Goal: Task Accomplishment & Management: Manage account settings

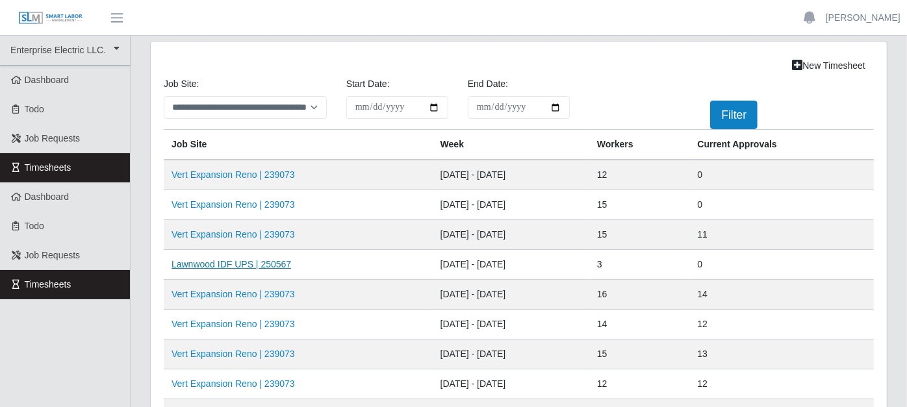
click at [276, 260] on link "Lawnwood IDF UPS | 250567" at bounding box center [231, 264] width 120 height 10
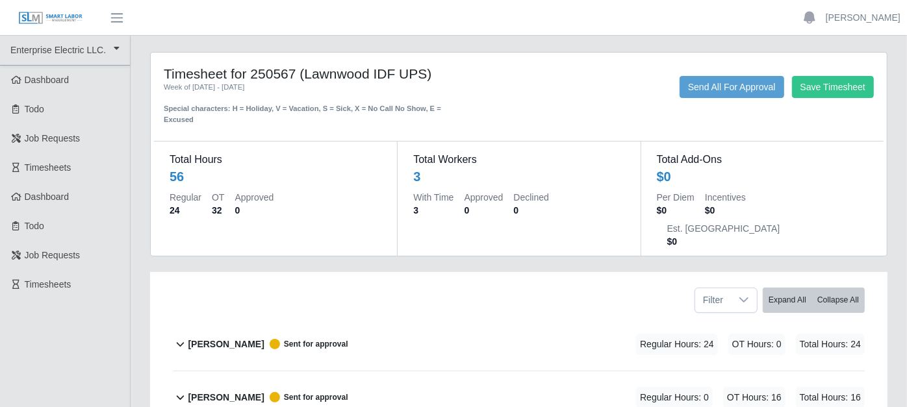
scroll to position [72, 0]
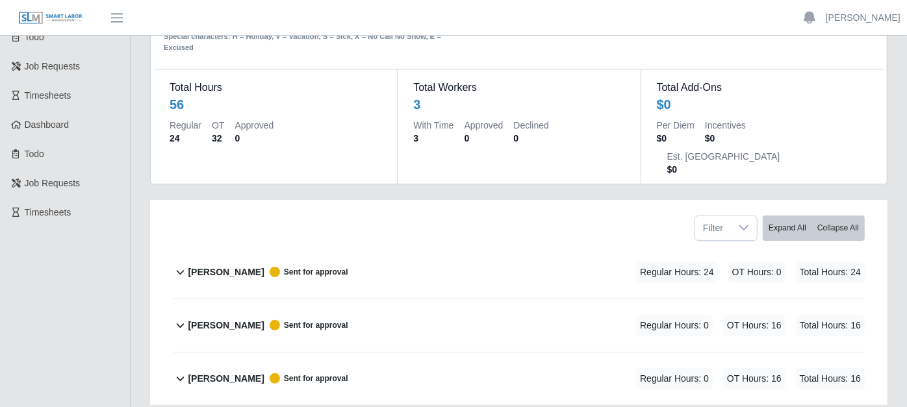
click at [183, 264] on icon at bounding box center [180, 272] width 15 height 16
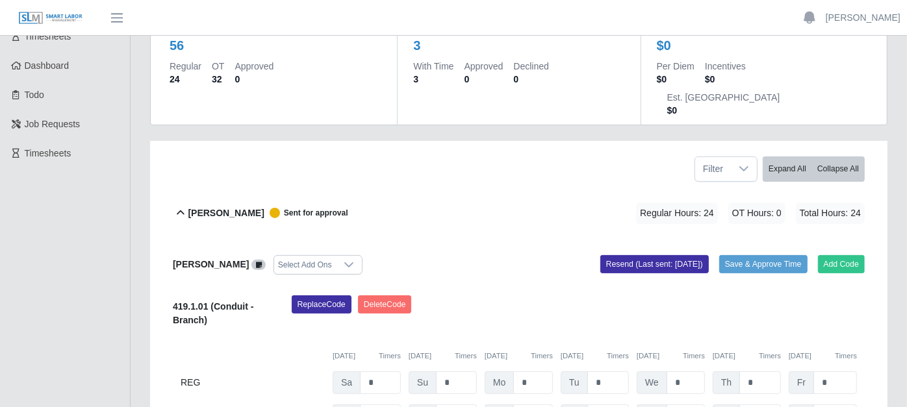
scroll to position [204, 0]
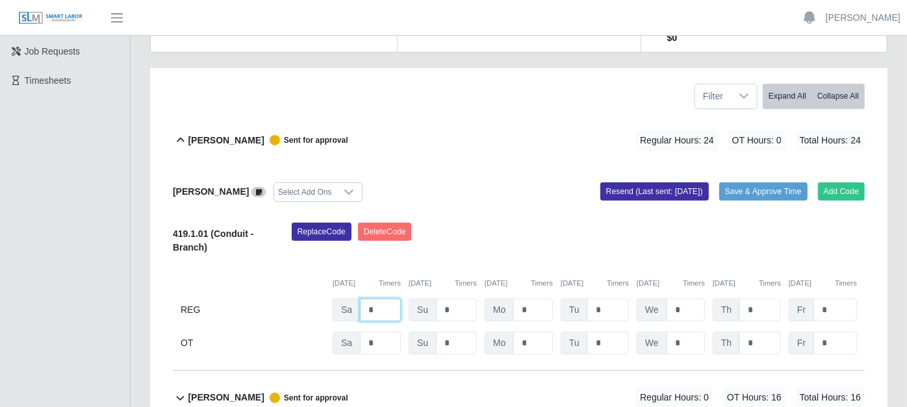
click at [375, 299] on input "*" at bounding box center [380, 310] width 41 height 23
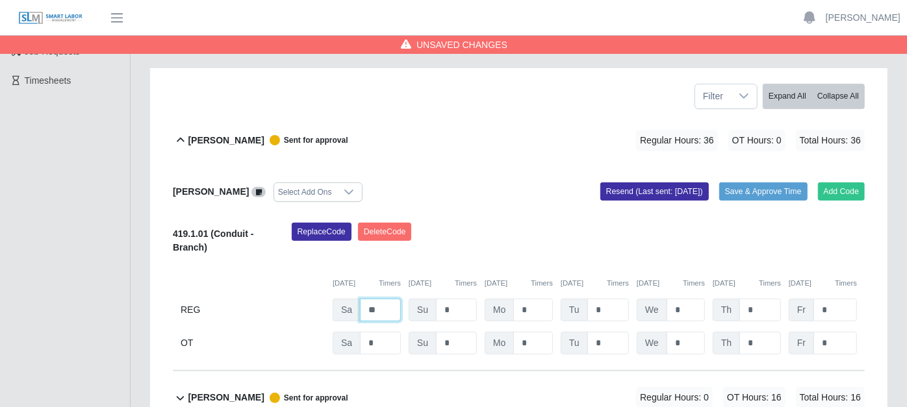
type input "**"
type input "*"
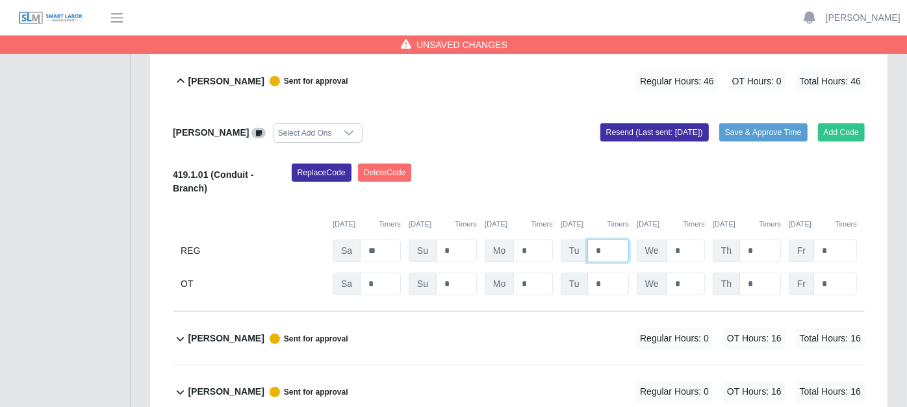
scroll to position [338, 0]
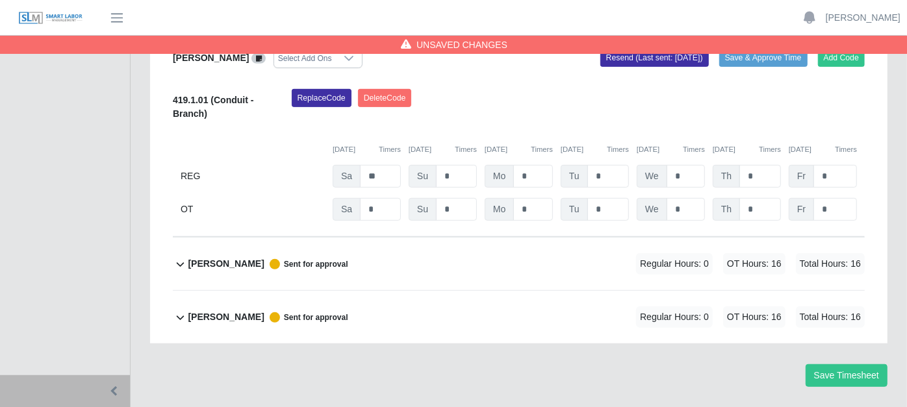
click at [181, 310] on icon at bounding box center [180, 318] width 15 height 16
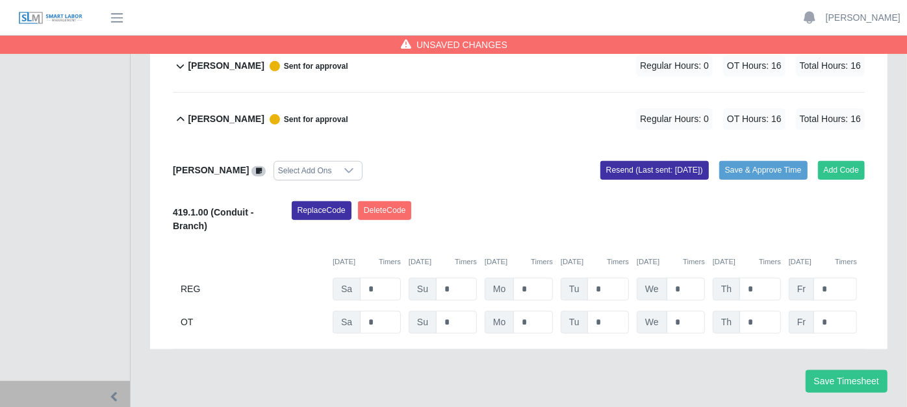
scroll to position [542, 0]
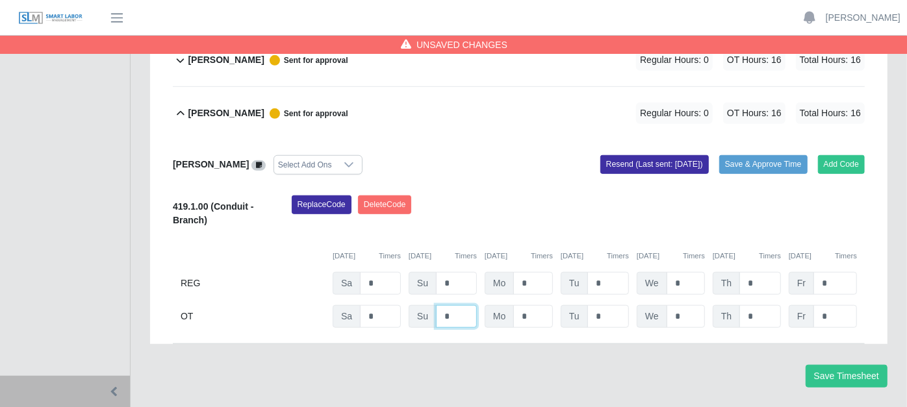
click at [453, 17] on input "*" at bounding box center [456, 5] width 41 height 23
type input "*"
click at [846, 365] on button "Save Timesheet" at bounding box center [846, 376] width 82 height 23
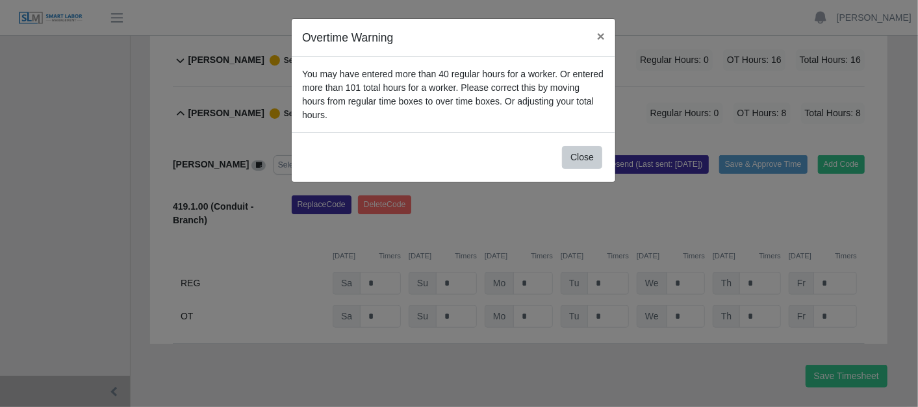
click at [595, 133] on div "Close" at bounding box center [453, 157] width 323 height 49
click at [590, 146] on button "Close" at bounding box center [582, 157] width 40 height 23
